Goal: Find specific page/section: Find specific page/section

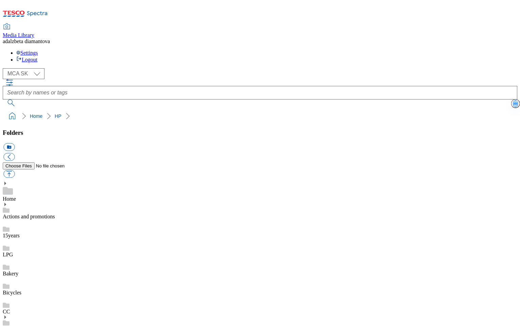
select select "flare-mca-sk"
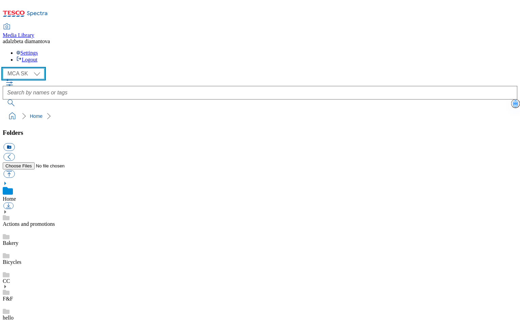
click at [36, 68] on select "MCA CZ MCA HU MCA SK" at bounding box center [24, 73] width 42 height 11
click at [5, 68] on select "MCA CZ MCA HU MCA SK" at bounding box center [24, 73] width 42 height 11
click at [36, 68] on select "MCA CZ MCA HU MCA SK" at bounding box center [24, 73] width 42 height 11
select select "flare-mca-sk"
click at [5, 68] on select "MCA CZ MCA HU MCA SK" at bounding box center [24, 73] width 42 height 11
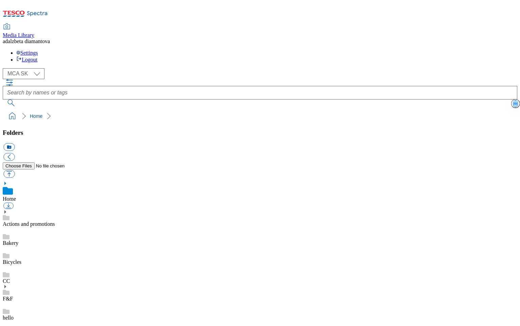
click at [9, 325] on use at bounding box center [6, 330] width 7 height 5
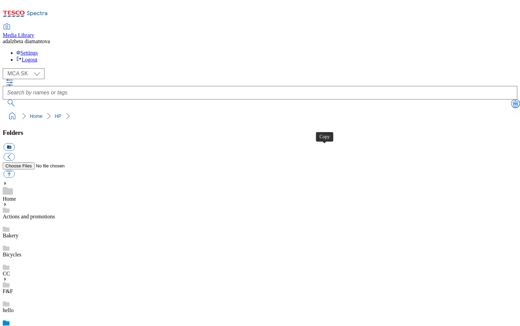
drag, startPoint x: 407, startPoint y: 148, endPoint x: 279, endPoint y: 45, distance: 164.4
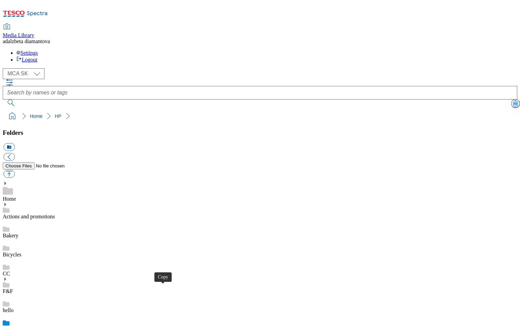
click at [55, 213] on link "Actions and promotions" at bounding box center [29, 216] width 52 height 6
drag, startPoint x: 245, startPoint y: 183, endPoint x: 245, endPoint y: 169, distance: 13.6
